Goal: Task Accomplishment & Management: Manage account settings

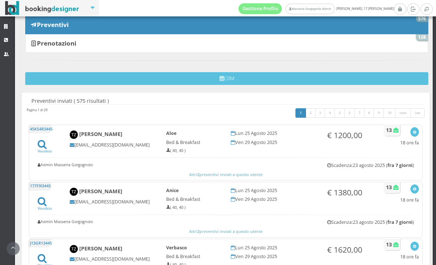
scroll to position [200, 0]
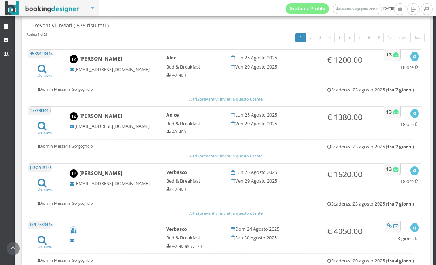
scroll to position [174, 0]
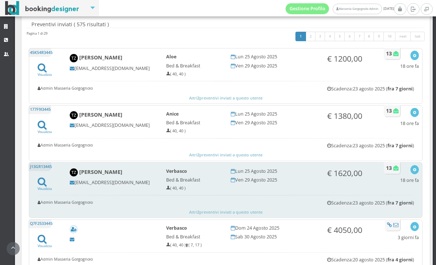
click at [47, 185] on div "J13GR13445 Visualizza" at bounding box center [48, 178] width 32 height 27
click at [40, 184] on icon at bounding box center [42, 182] width 9 height 10
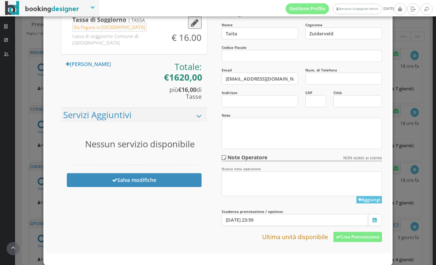
scroll to position [205, 0]
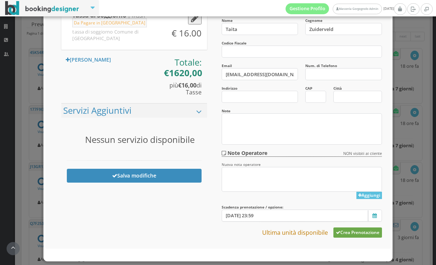
click at [349, 231] on button "Crea Prenotazione" at bounding box center [357, 233] width 49 height 10
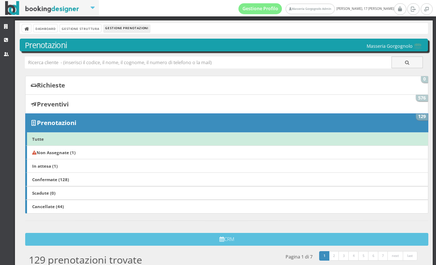
click at [57, 150] on b "Non Assegnate (1)" at bounding box center [53, 153] width 43 height 6
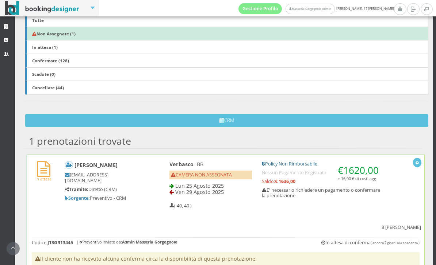
scroll to position [132, 0]
click at [154, 188] on div "Taita Zuiderveld [EMAIL_ADDRESS][PERSON_NAME][DOMAIN_NAME] Tramite: Diretto (CR…" at bounding box center [109, 181] width 99 height 46
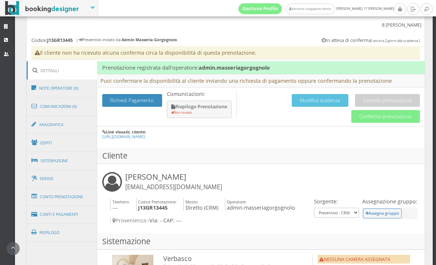
scroll to position [360, 0]
click at [61, 205] on link "Conti e Pagamenti" at bounding box center [62, 214] width 71 height 19
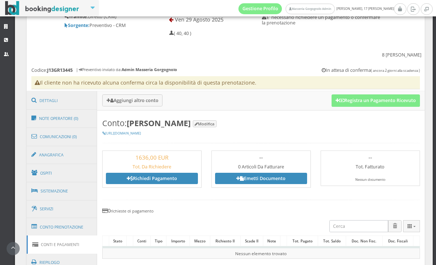
scroll to position [326, 0]
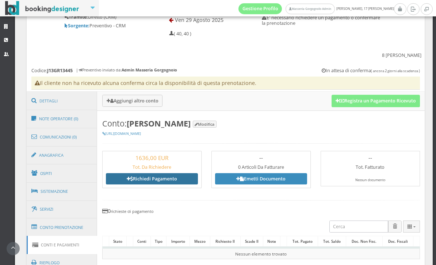
click at [145, 173] on link "Richiedi Pagamento" at bounding box center [152, 178] width 92 height 11
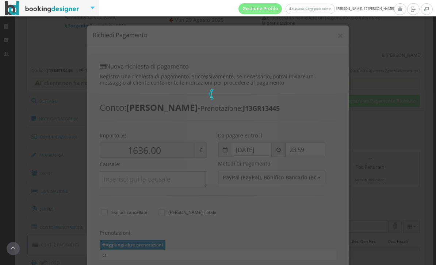
type input "1620.00"
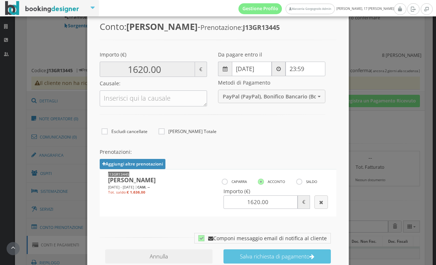
scroll to position [90, 0]
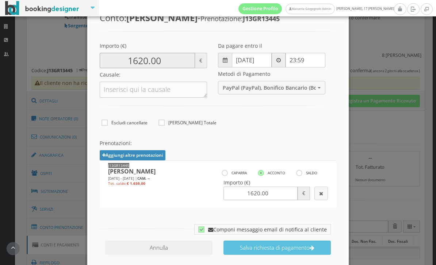
click at [160, 59] on input "1620.00" at bounding box center [147, 60] width 95 height 15
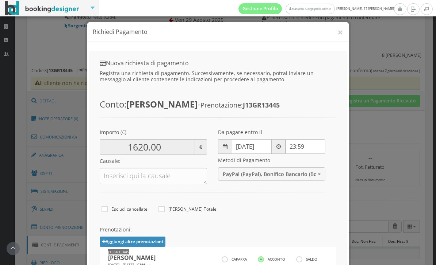
click at [341, 31] on button "×" at bounding box center [340, 32] width 6 height 10
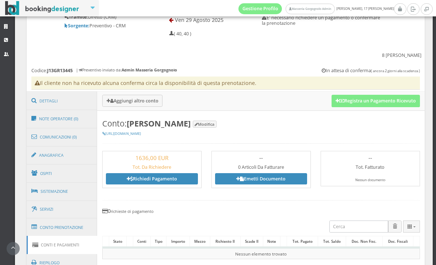
scroll to position [415, 0]
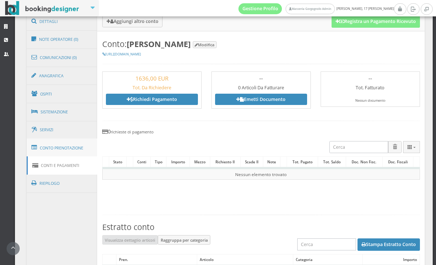
click at [56, 139] on link "Conto Prenotazione" at bounding box center [62, 148] width 71 height 19
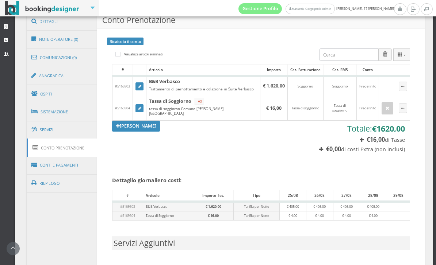
scroll to position [336, 0]
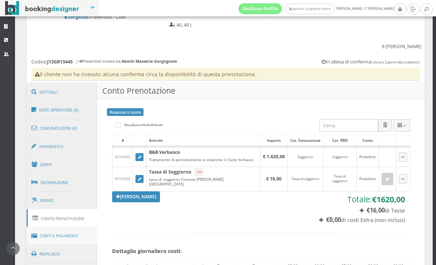
click at [64, 227] on link "Conti e Pagamenti" at bounding box center [62, 236] width 71 height 19
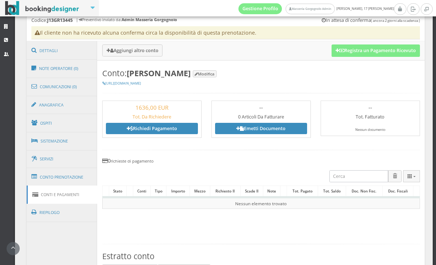
scroll to position [354, 0]
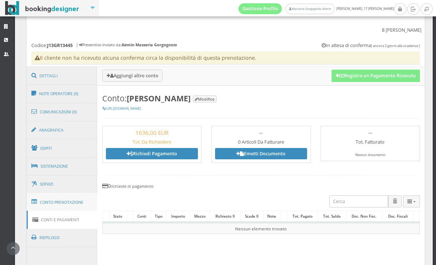
click at [62, 193] on link "Conto Prenotazione" at bounding box center [62, 202] width 71 height 19
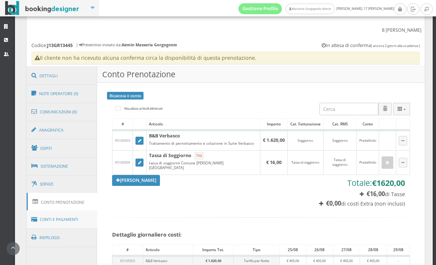
click at [64, 211] on link "Conti e Pagamenti" at bounding box center [62, 220] width 71 height 19
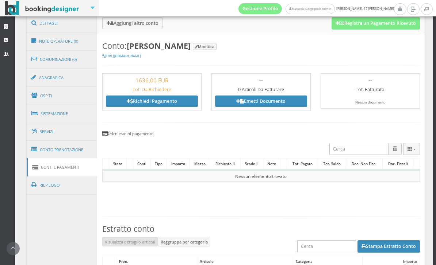
scroll to position [408, 0]
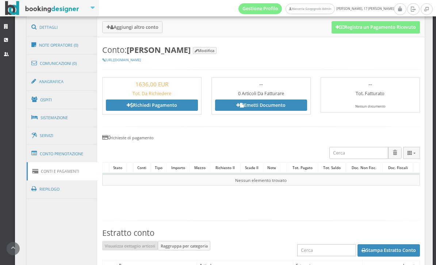
click at [169, 100] on link "Richiedi Pagamento" at bounding box center [152, 105] width 92 height 11
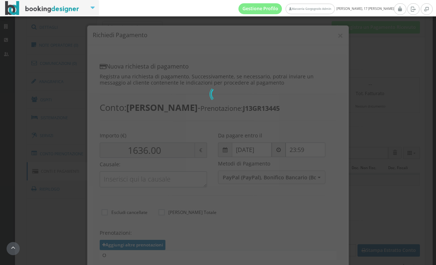
scroll to position [0, 0]
type input "1620.00"
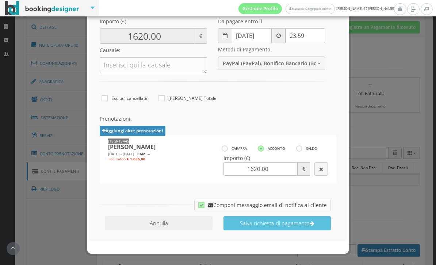
scroll to position [115, 0]
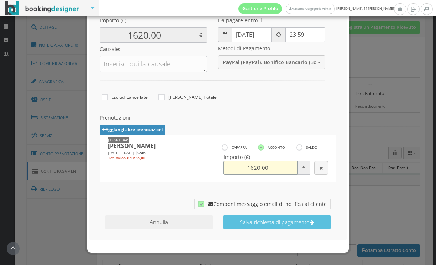
click at [276, 162] on input "1620.00" at bounding box center [260, 168] width 74 height 14
click at [276, 164] on input "1620.00" at bounding box center [260, 168] width 74 height 14
click at [251, 163] on input "1620.00" at bounding box center [260, 168] width 74 height 14
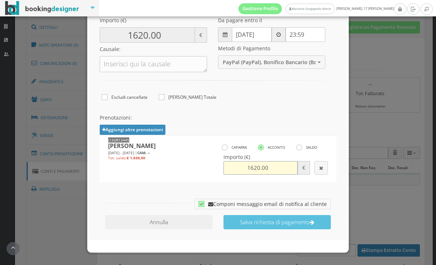
click at [251, 163] on input "1620.00" at bounding box center [260, 168] width 74 height 14
type input "4"
type input "4.00"
type input "48"
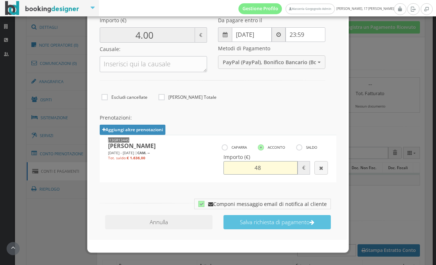
type input "48.00"
type input "486"
type input "486.00"
click at [204, 201] on icon at bounding box center [201, 204] width 6 height 6
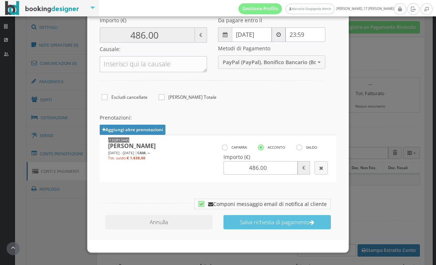
checkbox input "false"
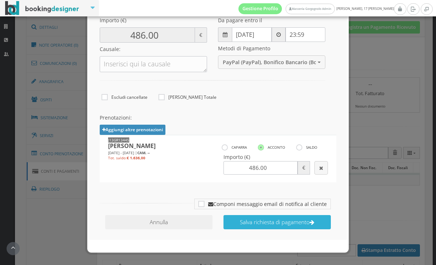
click at [240, 218] on button "Salva richiesta di pagamento" at bounding box center [276, 222] width 107 height 14
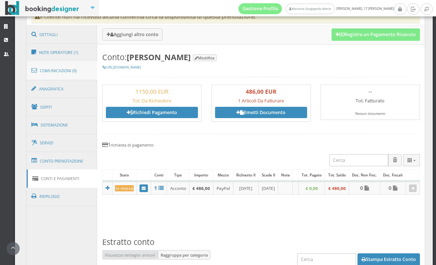
scroll to position [323, 0]
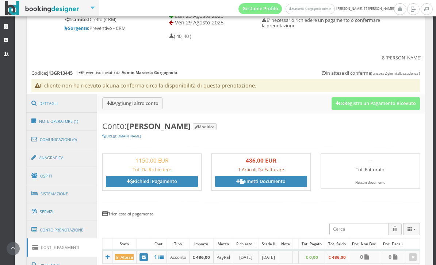
click at [1, 249] on div "Strutture CRM Utenti" at bounding box center [7, 152] width 15 height 265
click at [141, 134] on link "https://bookingdesigner.com/srv/masseriagorgognolo/reservation-billing?code=J13…" at bounding box center [121, 136] width 39 height 5
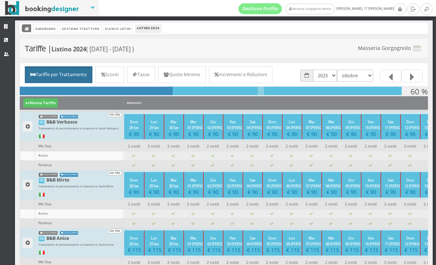
click at [24, 25] on link at bounding box center [26, 28] width 9 height 8
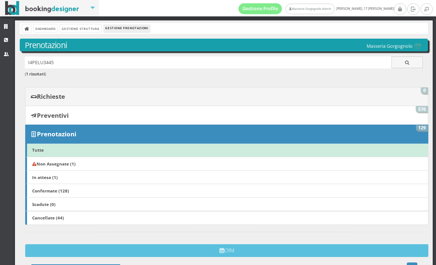
click at [59, 95] on b "Richieste" at bounding box center [51, 96] width 28 height 8
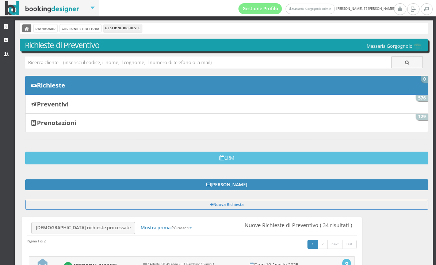
click at [29, 25] on link at bounding box center [26, 28] width 9 height 8
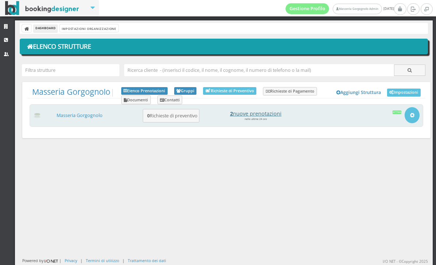
click at [250, 112] on h4 "2 nuove prenotazioni" at bounding box center [255, 114] width 101 height 6
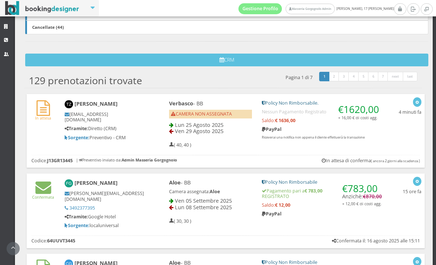
scroll to position [215, 0]
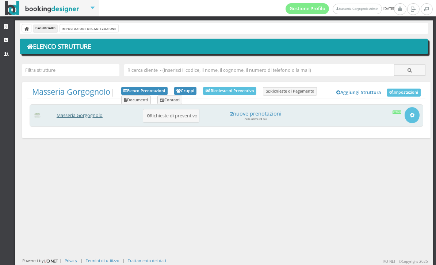
click at [89, 116] on link "Masseria Gorgognolo" at bounding box center [80, 115] width 46 height 6
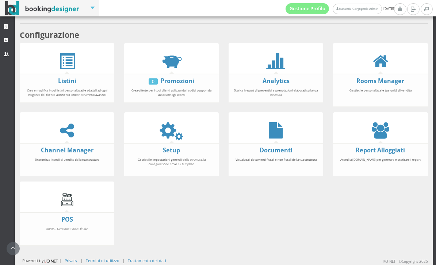
scroll to position [151, 0]
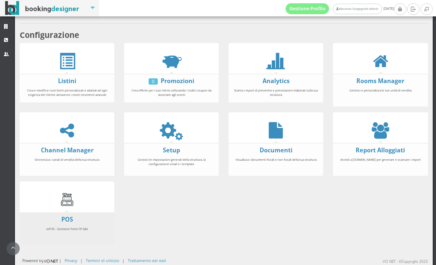
click at [76, 213] on li "POS ioPOS - Gestione Point Of Sale" at bounding box center [67, 229] width 95 height 34
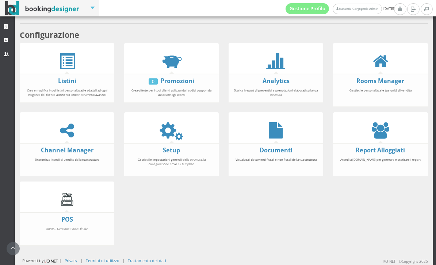
click at [71, 201] on img at bounding box center [67, 200] width 16 height 16
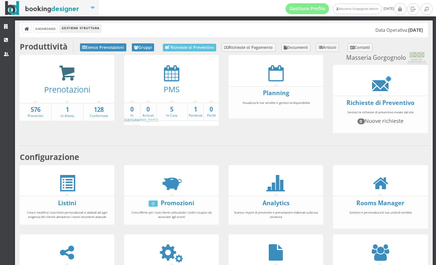
click at [72, 78] on icon at bounding box center [67, 73] width 16 height 17
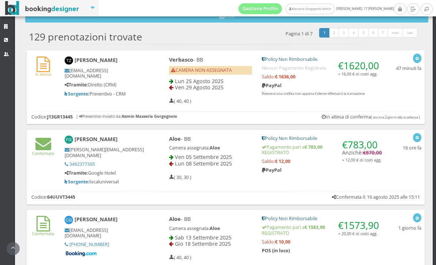
scroll to position [251, 0]
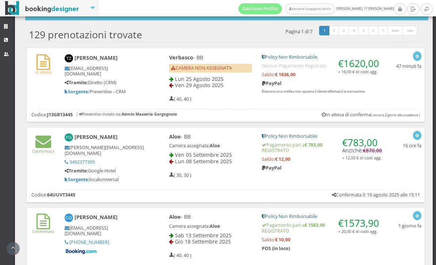
click at [319, 77] on h5 "Saldo: € 1636,00" at bounding box center [322, 74] width 120 height 5
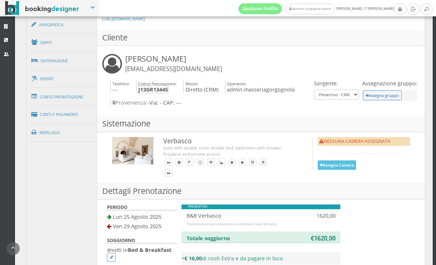
scroll to position [440, 0]
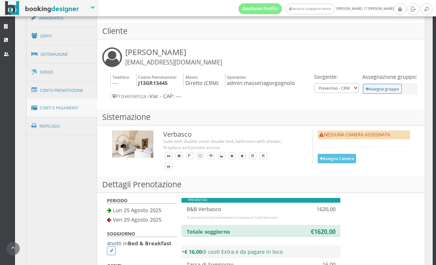
click at [51, 111] on link "Conti e Pagamenti" at bounding box center [62, 108] width 71 height 19
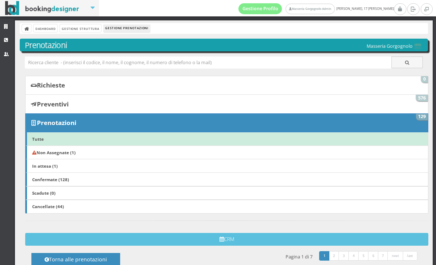
scroll to position [0, 0]
click at [73, 161] on link "In attesa (1)" at bounding box center [226, 166] width 403 height 14
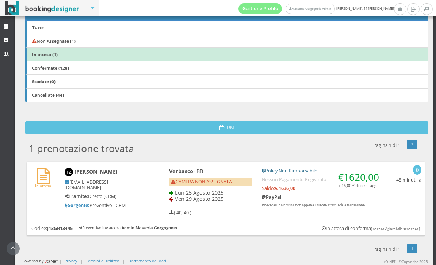
scroll to position [127, 0]
